Goal: Task Accomplishment & Management: Use online tool/utility

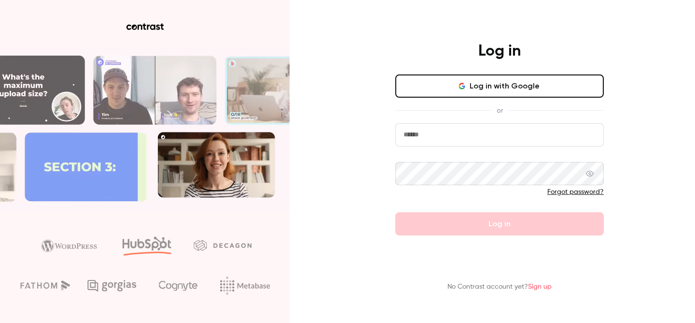
click at [557, 91] on button "Log in with Google" at bounding box center [500, 85] width 209 height 23
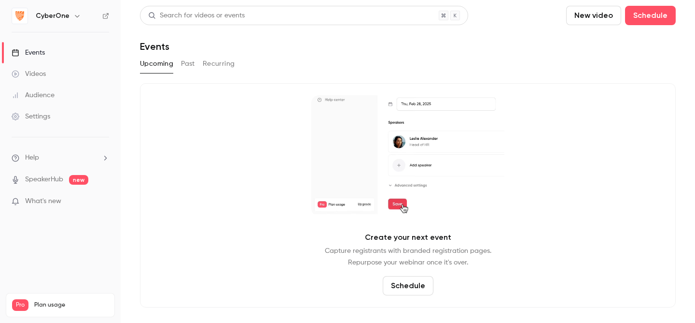
click at [151, 62] on button "Upcoming" at bounding box center [156, 63] width 33 height 15
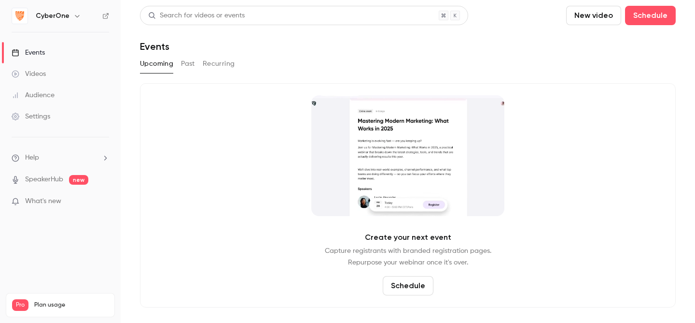
click at [71, 14] on button "button" at bounding box center [77, 16] width 12 height 12
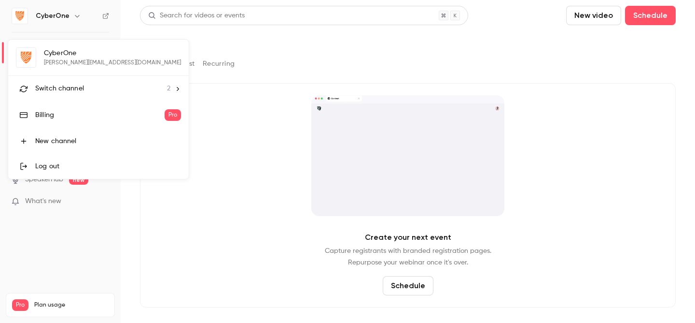
click at [108, 88] on div "Switch channel 2" at bounding box center [102, 89] width 135 height 10
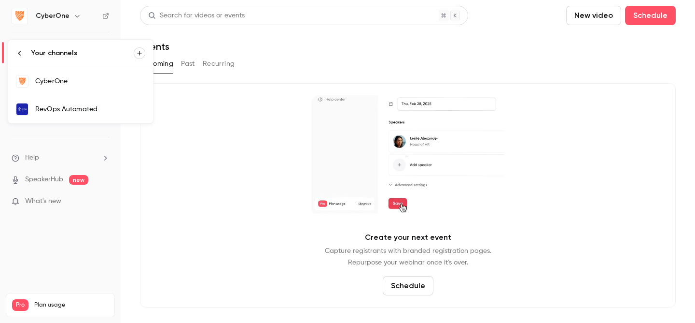
click at [85, 109] on div "RevOps Automated" at bounding box center [90, 109] width 110 height 10
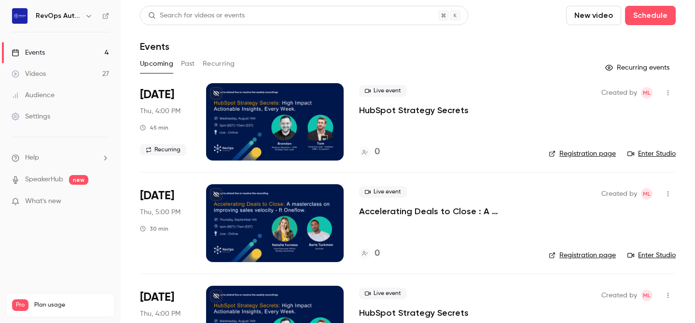
click at [304, 124] on div at bounding box center [275, 121] width 138 height 77
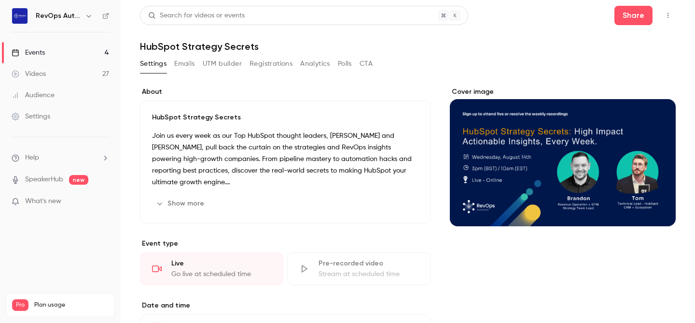
click at [192, 265] on div "Live" at bounding box center [221, 263] width 100 height 10
click at [666, 15] on icon "button" at bounding box center [669, 15] width 8 height 7
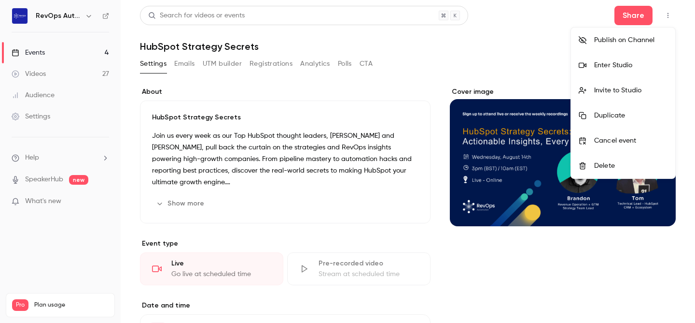
click at [620, 71] on li "Enter Studio" at bounding box center [623, 65] width 104 height 25
